Goal: Check status: Check status

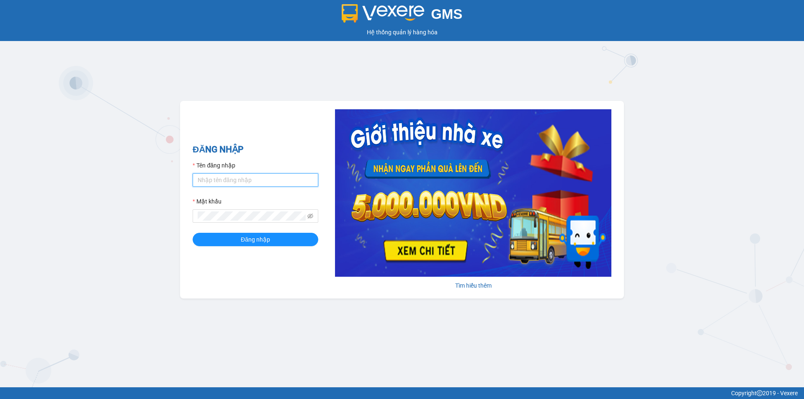
type input "muaalau.longhoan"
click at [236, 231] on form "Tên đăng nhập muaalau.longhoan Mật khẩu Đăng nhập" at bounding box center [256, 203] width 126 height 85
click at [236, 236] on button "Đăng nhập" at bounding box center [256, 239] width 126 height 13
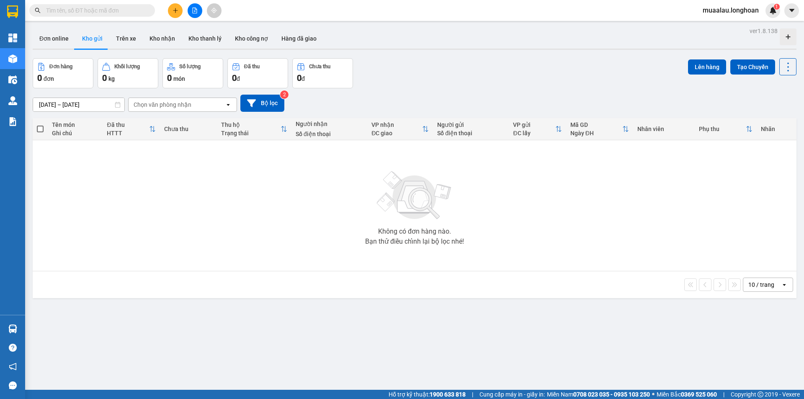
click at [97, 10] on input "text" at bounding box center [95, 10] width 99 height 9
paste input "VPHM2407250034"
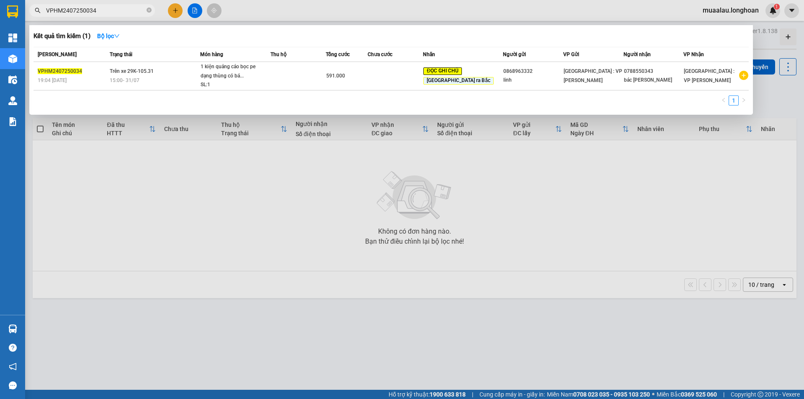
type input "VPHM2407250034"
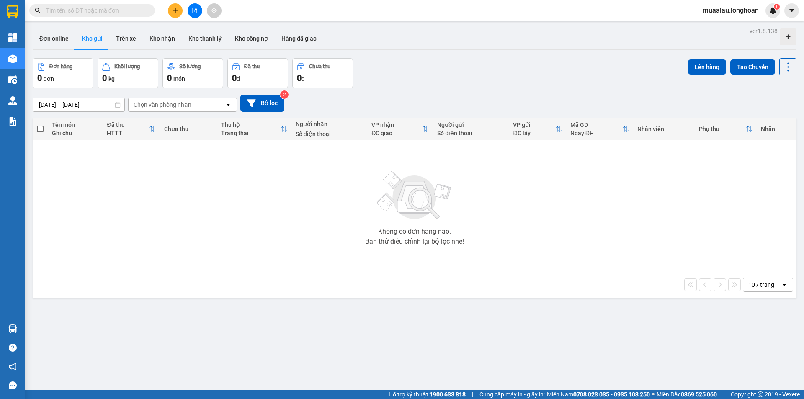
click at [81, 10] on input "text" at bounding box center [95, 10] width 99 height 9
paste input "VPHM2407250034"
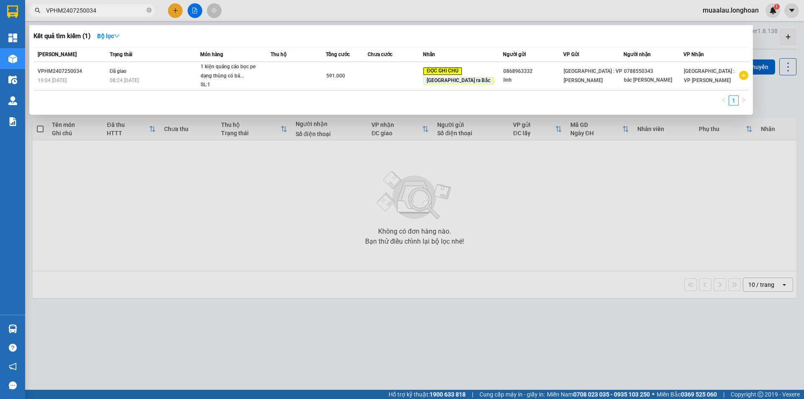
click at [225, 247] on div at bounding box center [402, 199] width 804 height 399
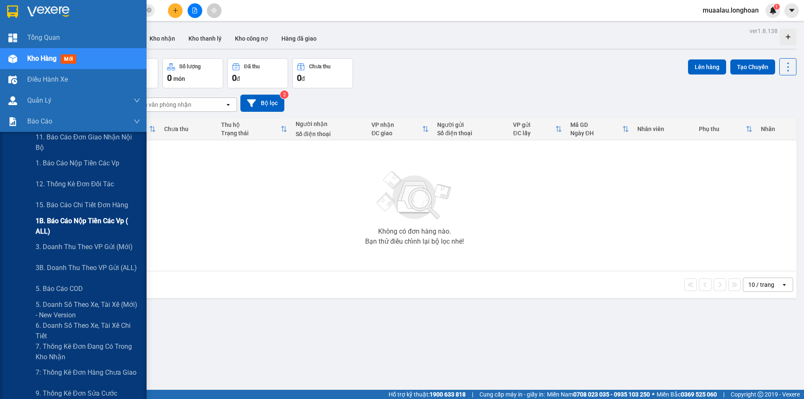
click at [88, 225] on span "1B. Báo cáo nộp tiền các vp ( ALL)" at bounding box center [88, 226] width 105 height 21
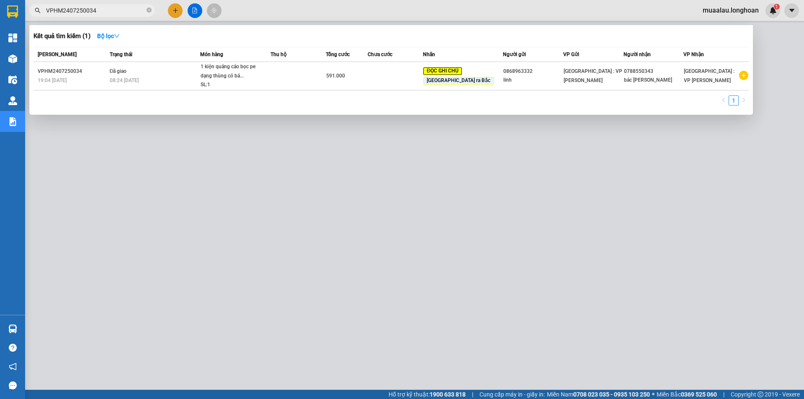
click at [106, 8] on input "VPHM2407250034" at bounding box center [95, 10] width 99 height 9
click at [124, 13] on input "VPHM2407250034" at bounding box center [95, 10] width 99 height 9
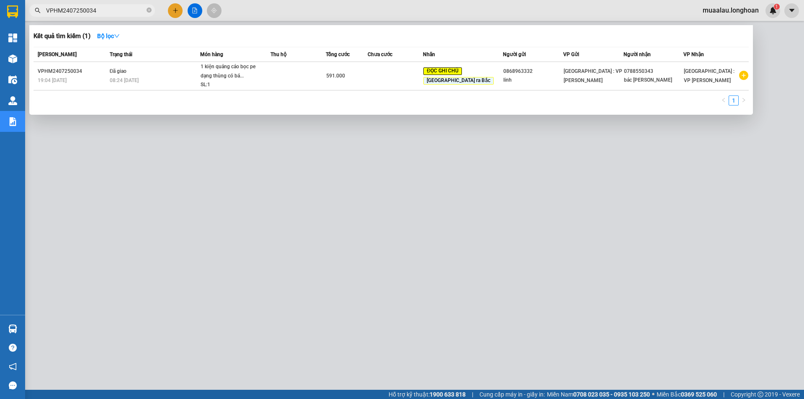
paste input "HNVD1505250007"
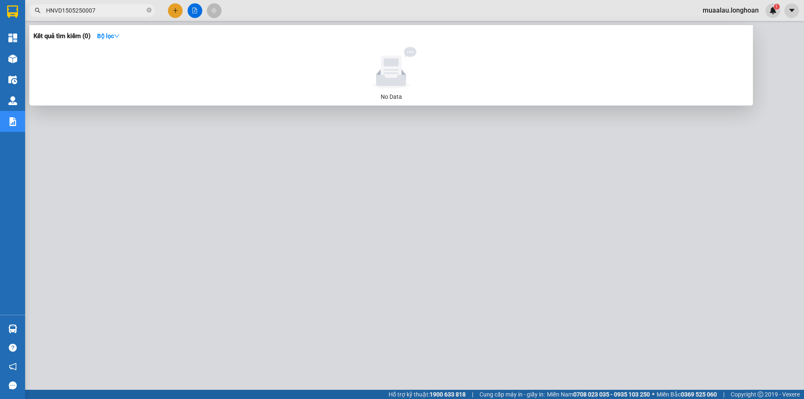
click at [111, 8] on input "HNVD1505250007" at bounding box center [95, 10] width 99 height 9
drag, startPoint x: 75, startPoint y: 8, endPoint x: 80, endPoint y: 17, distance: 9.9
click at [76, 10] on input "HNVD1505250007" at bounding box center [95, 10] width 99 height 9
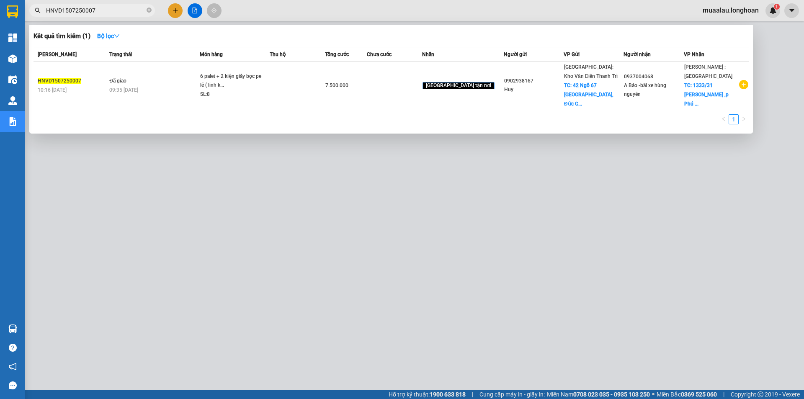
type input "HNVD1507250007"
click at [96, 10] on input "HNVD1507250007" at bounding box center [95, 10] width 99 height 9
